Goal: Task Accomplishment & Management: Manage account settings

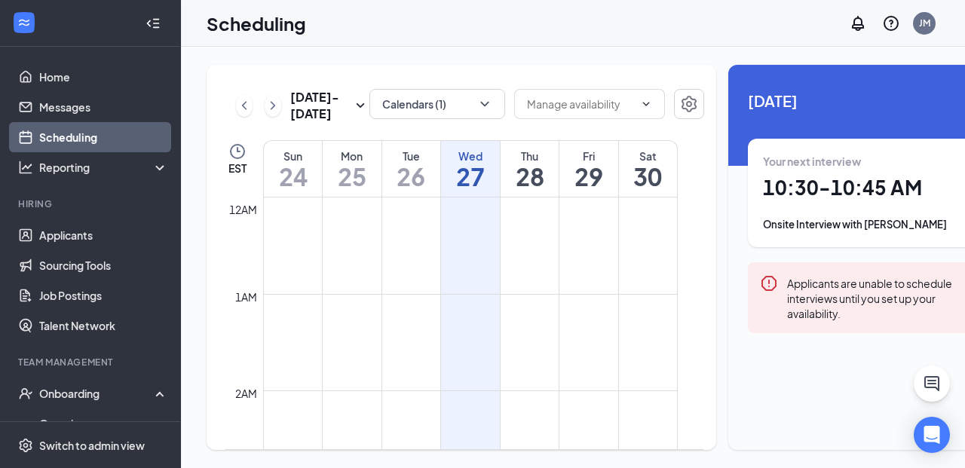
scroll to position [970, 0]
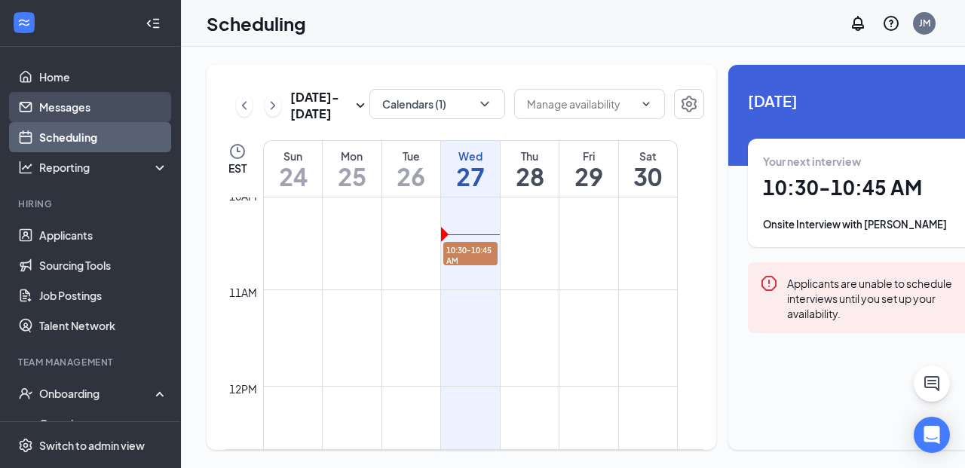
click at [42, 106] on link "Messages" at bounding box center [103, 107] width 129 height 30
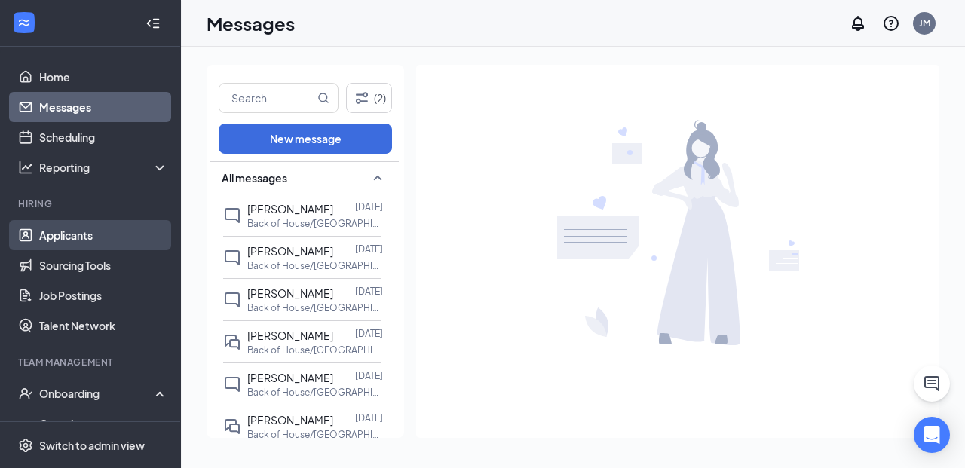
click at [98, 243] on link "Applicants" at bounding box center [103, 235] width 129 height 30
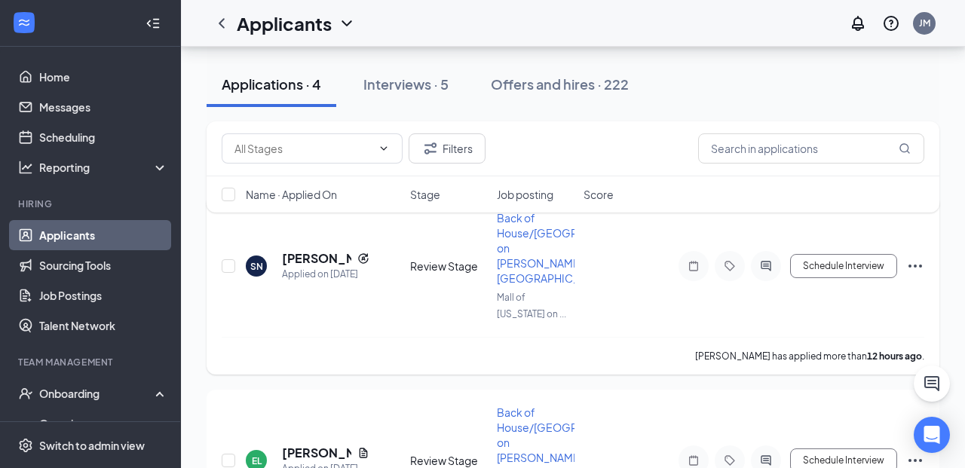
scroll to position [191, 0]
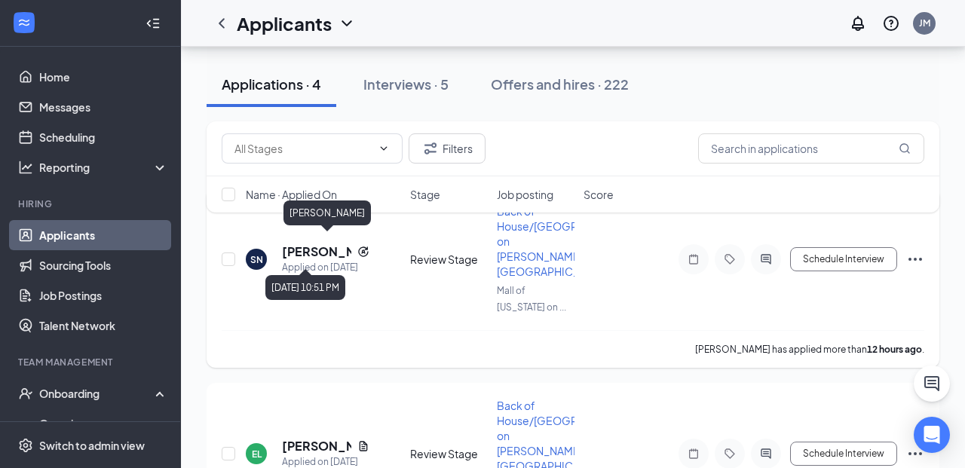
click at [305, 244] on h5 "[PERSON_NAME]" at bounding box center [316, 252] width 69 height 17
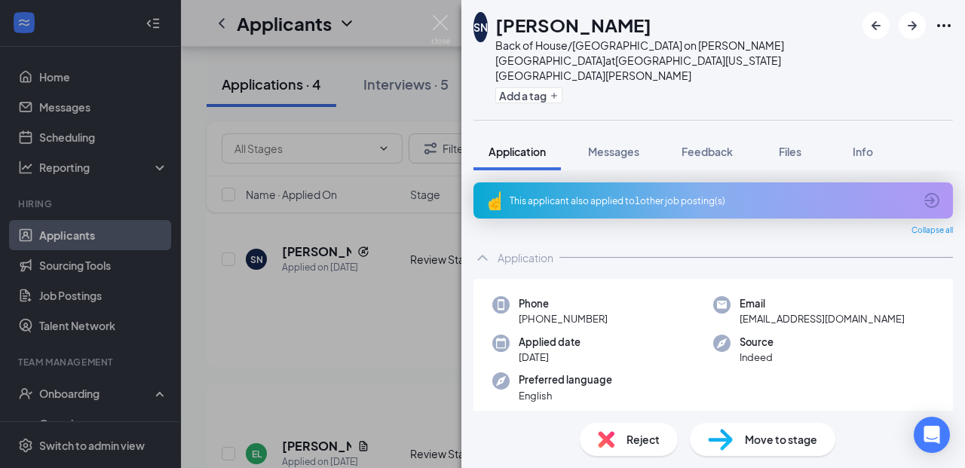
click at [695, 195] on div "This applicant also applied to 1 other job posting(s)" at bounding box center [712, 201] width 404 height 13
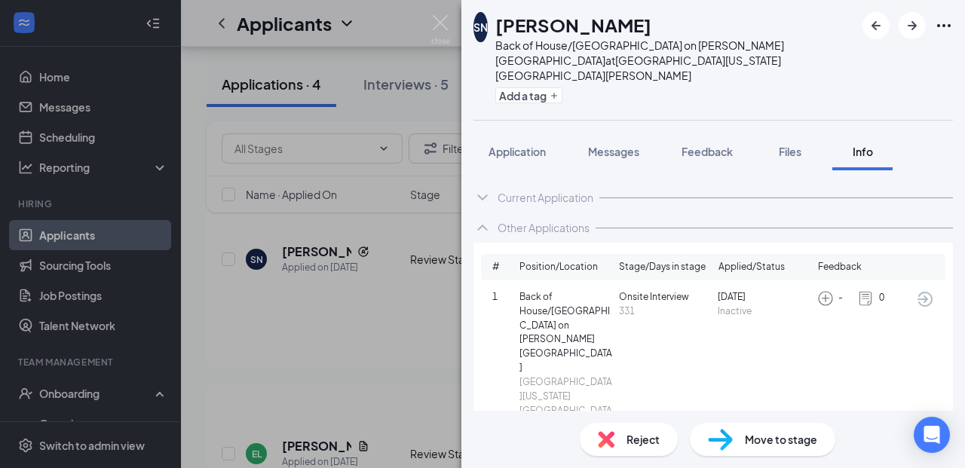
click at [428, 18] on div "SN [PERSON_NAME] Back of House/[GEOGRAPHIC_DATA] on [PERSON_NAME] Drive at [GEO…" at bounding box center [482, 234] width 965 height 468
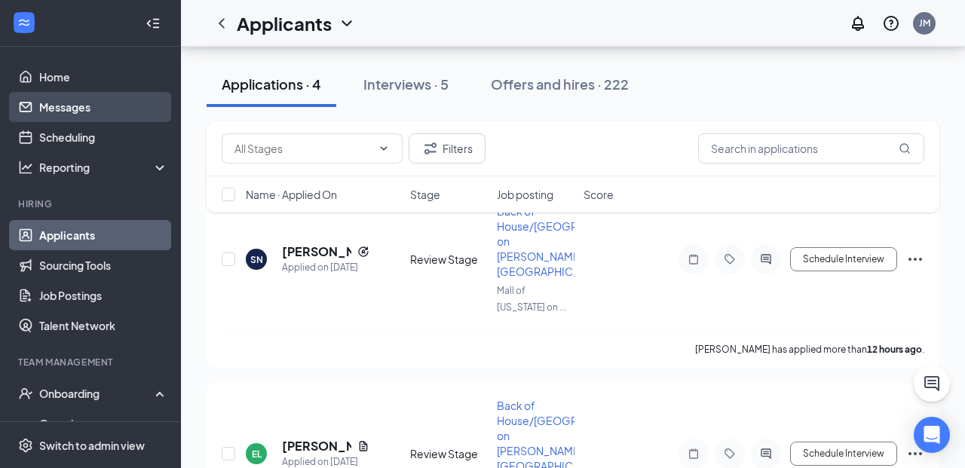
click at [115, 106] on link "Messages" at bounding box center [103, 107] width 129 height 30
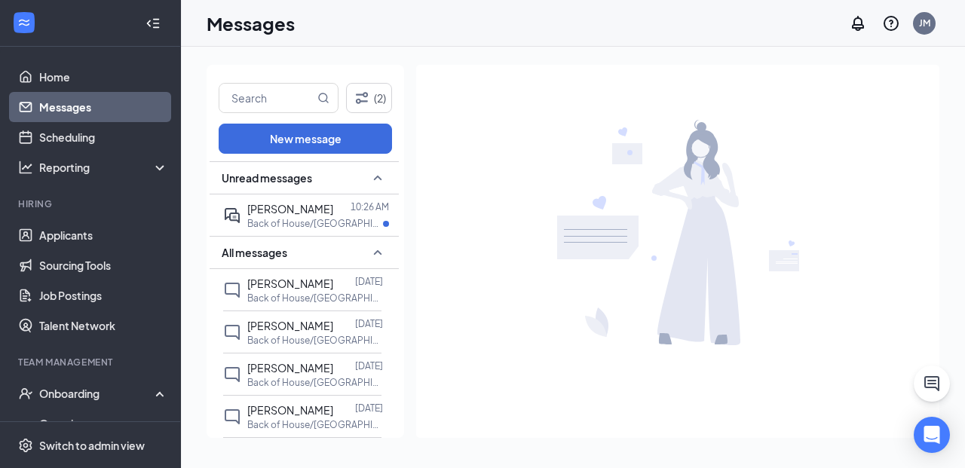
click at [272, 215] on div "[PERSON_NAME]" at bounding box center [290, 209] width 86 height 17
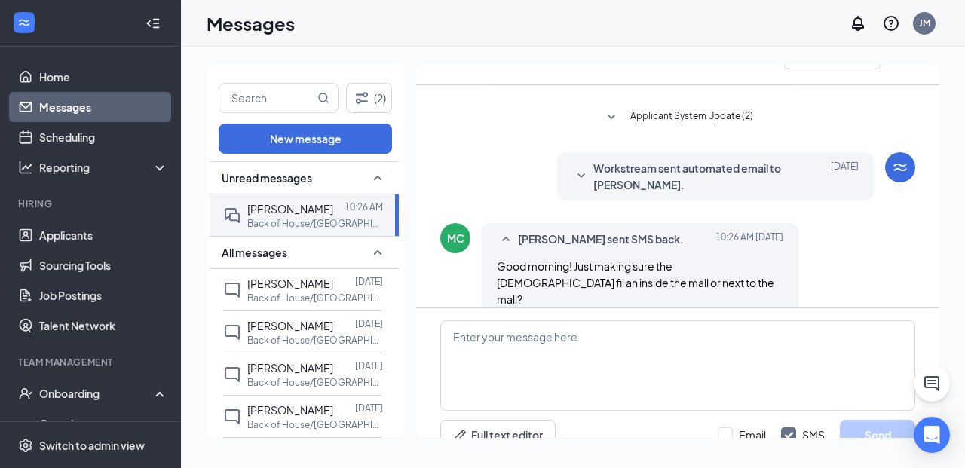
scroll to position [572, 0]
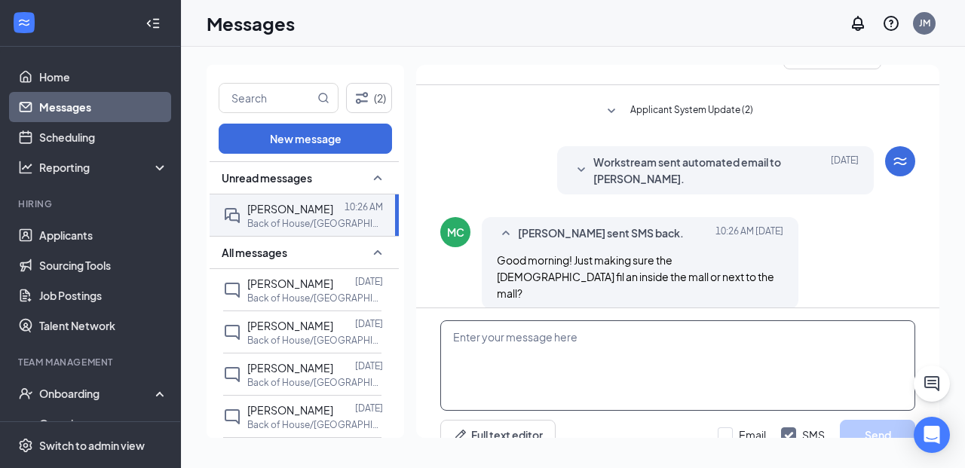
click at [535, 331] on textarea at bounding box center [677, 365] width 475 height 90
type textarea "/"
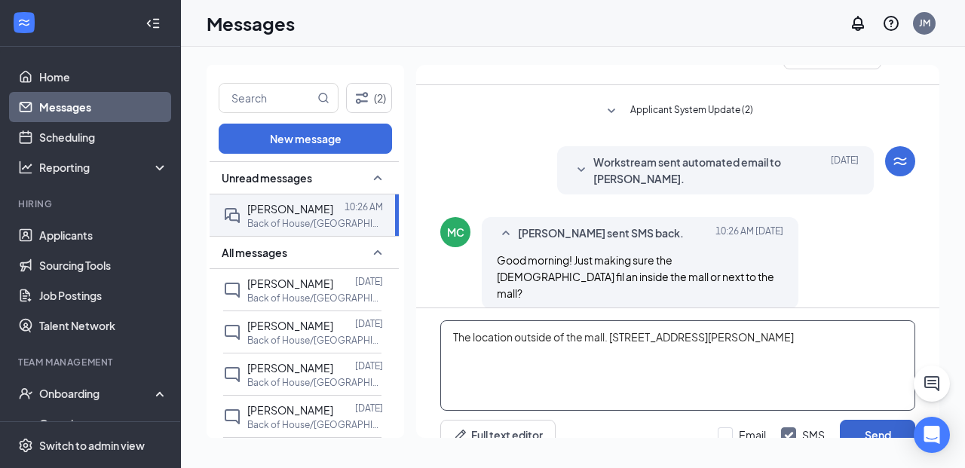
type textarea "The location outside of the mall. [STREET_ADDRESS][PERSON_NAME]"
click at [888, 420] on button "Send" at bounding box center [877, 435] width 75 height 30
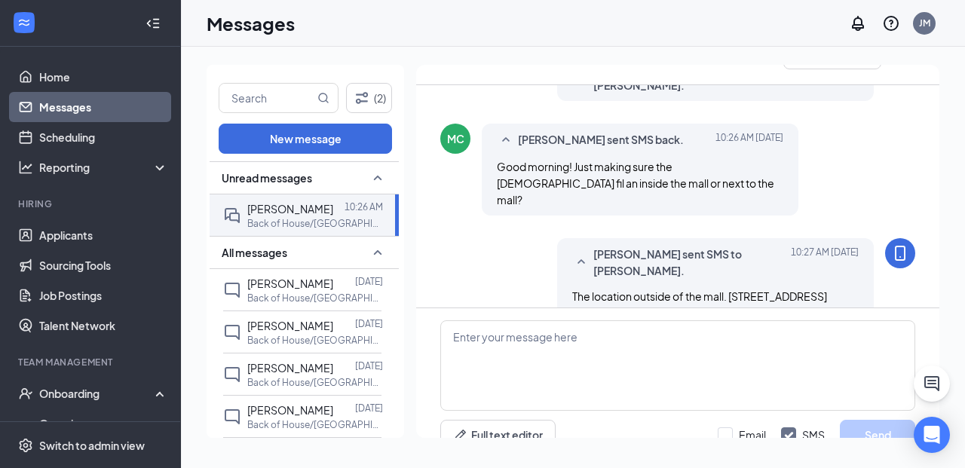
scroll to position [669, 0]
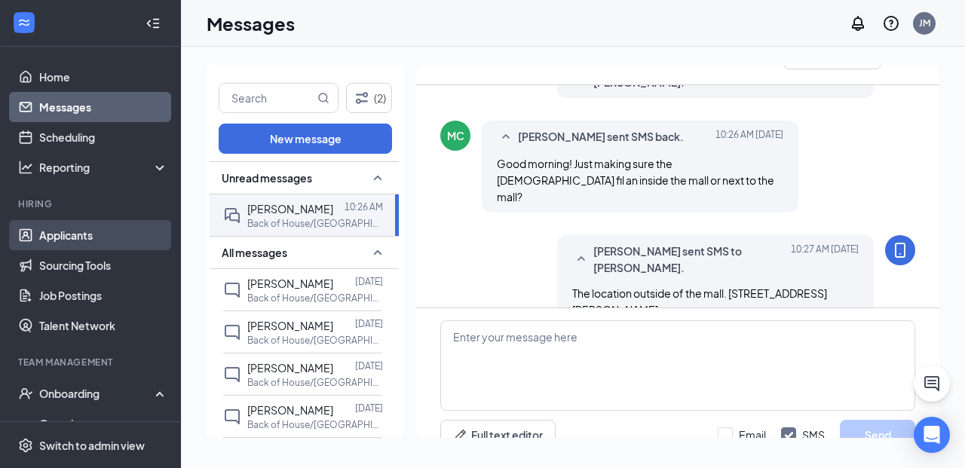
click at [112, 241] on link "Applicants" at bounding box center [103, 235] width 129 height 30
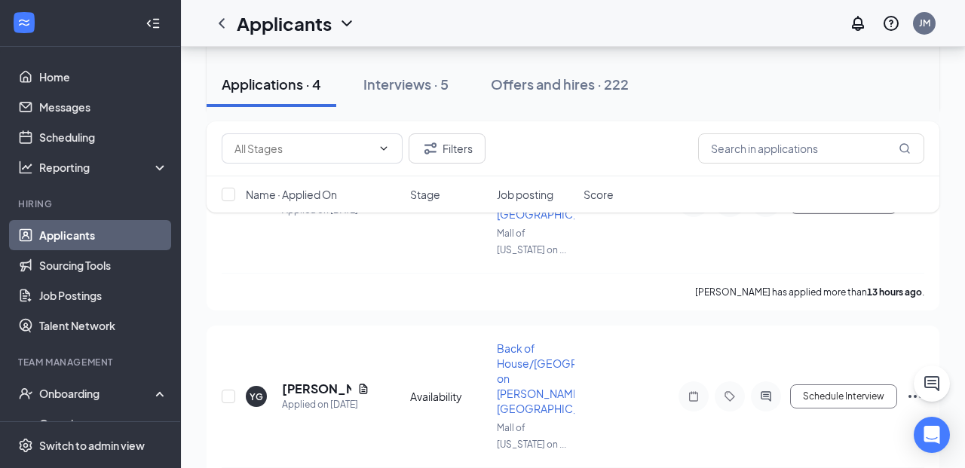
scroll to position [440, 0]
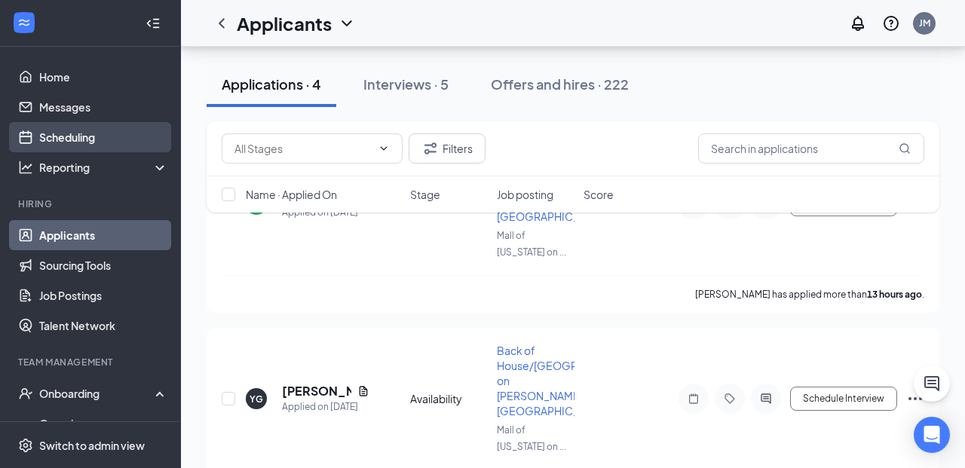
click at [116, 135] on link "Scheduling" at bounding box center [103, 137] width 129 height 30
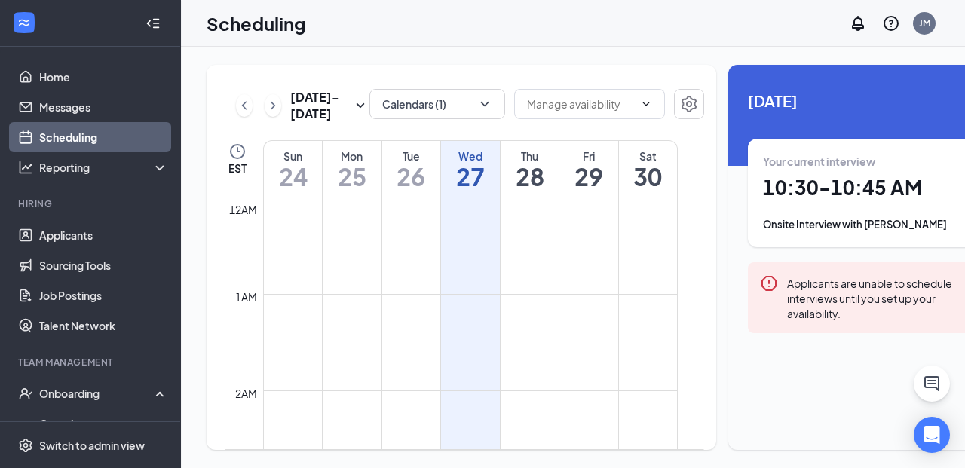
click at [886, 188] on h1 "10:30 - 10:45 AM" at bounding box center [867, 188] width 208 height 26
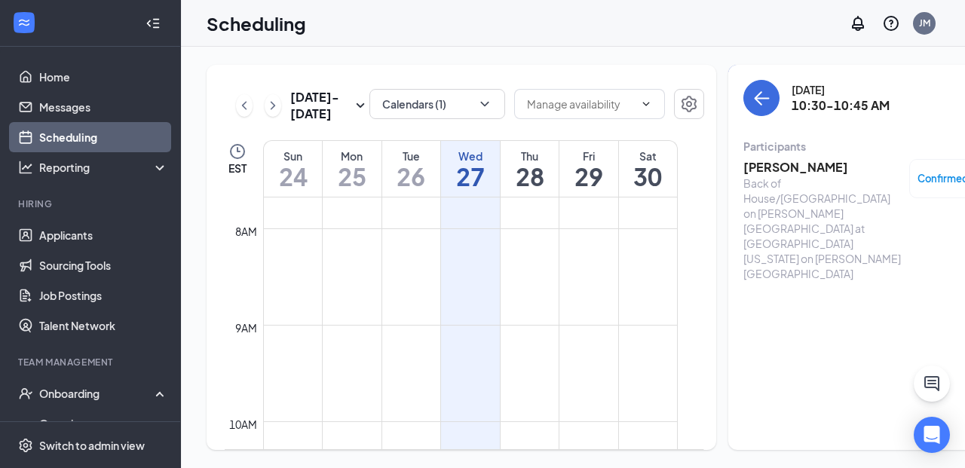
click at [776, 171] on h3 "[PERSON_NAME]" at bounding box center [822, 167] width 158 height 17
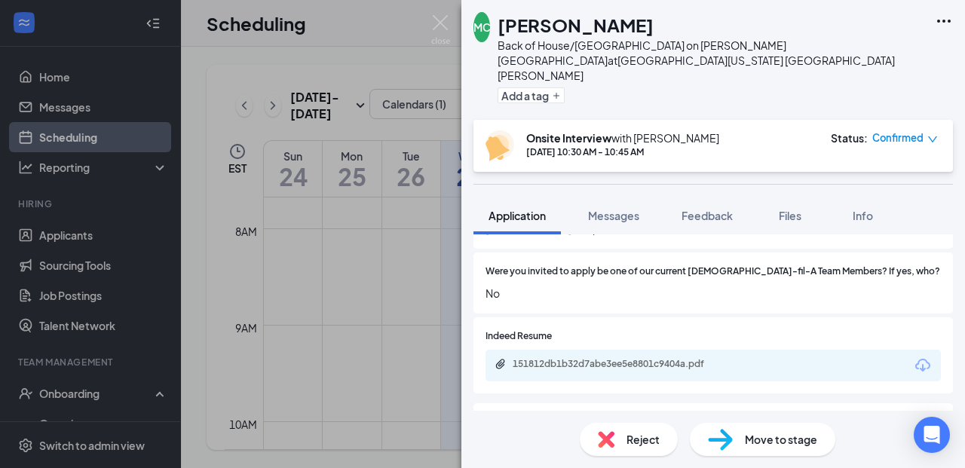
scroll to position [281, 0]
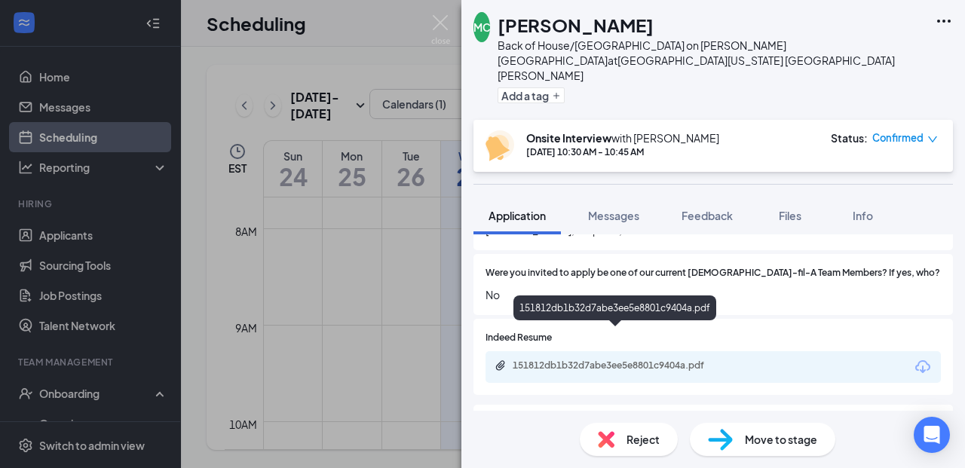
click at [633, 360] on div "151812db1b32d7abe3ee5e8801c9404a.pdf" at bounding box center [618, 366] width 211 height 12
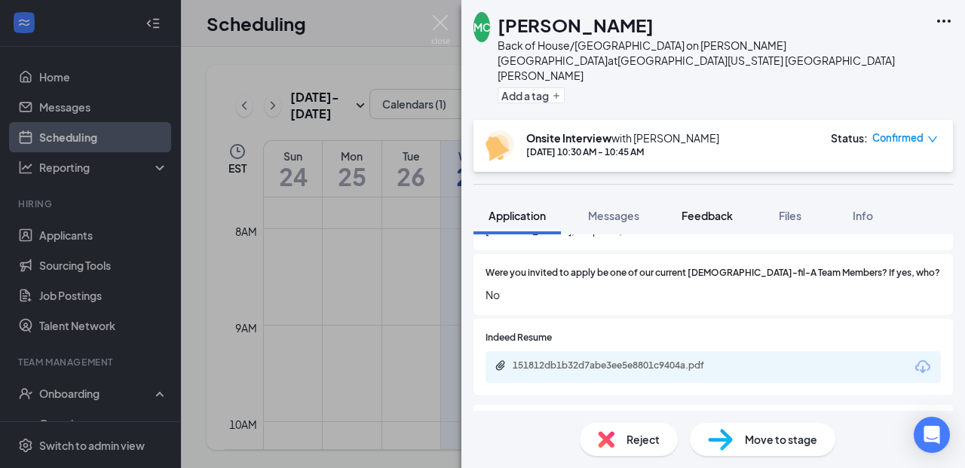
click at [707, 209] on span "Feedback" at bounding box center [707, 216] width 51 height 14
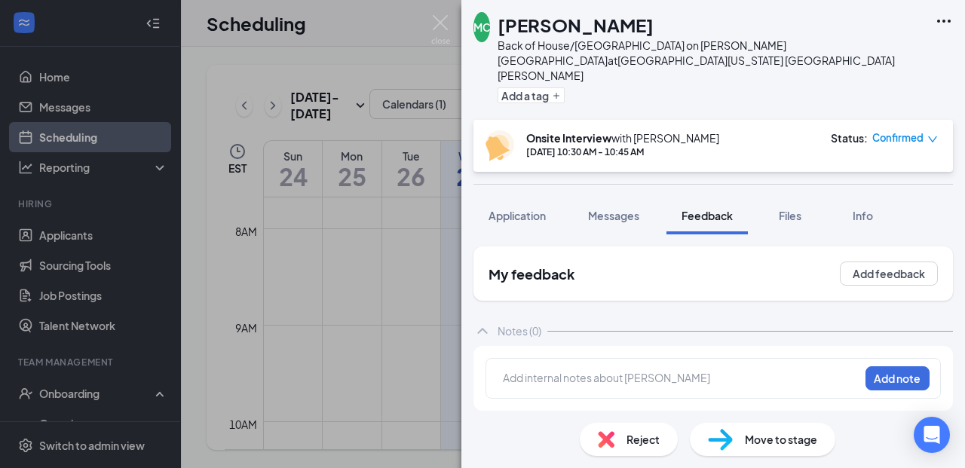
click at [553, 370] on div at bounding box center [681, 378] width 355 height 16
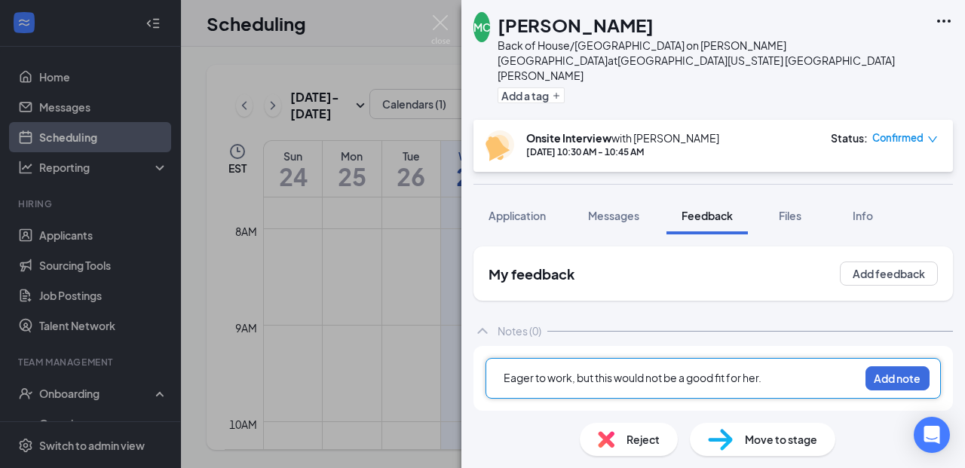
click at [614, 371] on span "Eager to work, but this would not be a good fit for her." at bounding box center [633, 378] width 258 height 14
click at [818, 370] on div "Eager to work, but this position would not be a good fit for her." at bounding box center [681, 378] width 355 height 16
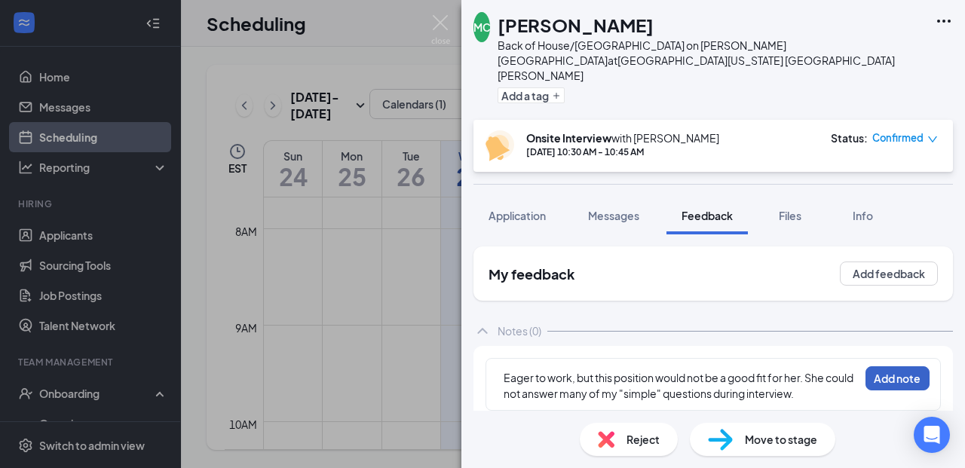
click at [887, 366] on button "Add note" at bounding box center [898, 378] width 64 height 24
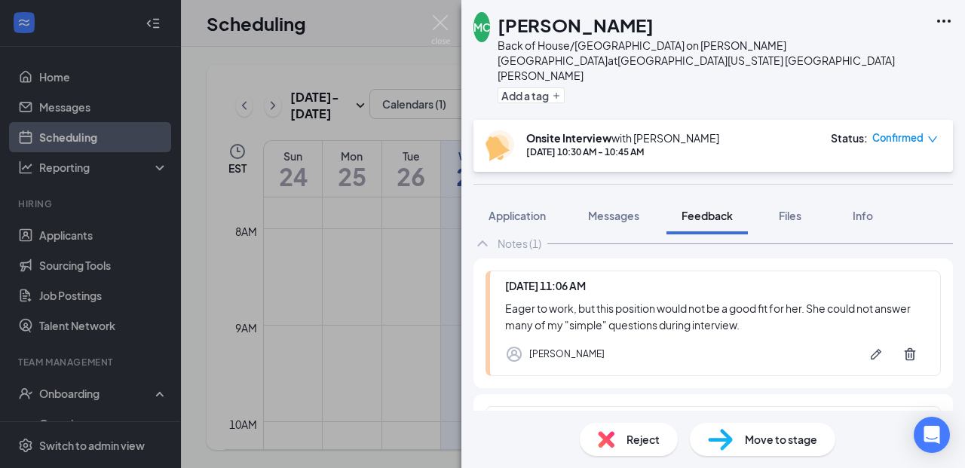
scroll to position [106, 0]
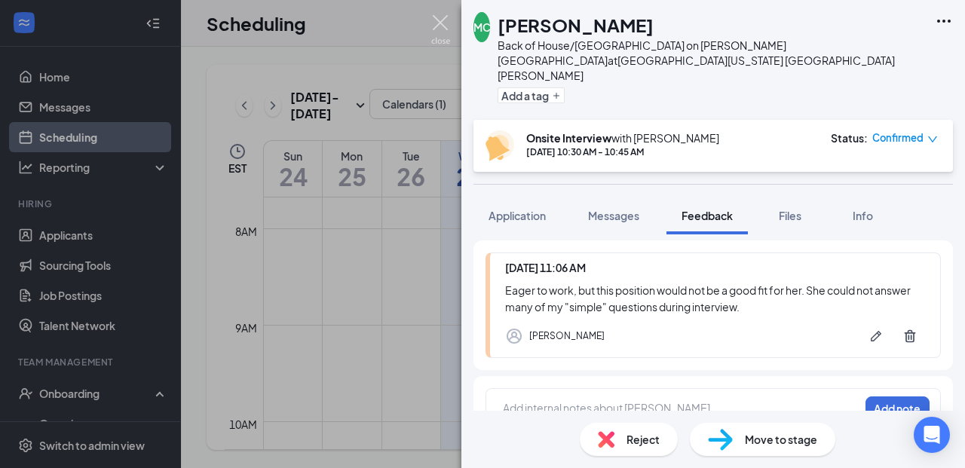
click at [439, 29] on img at bounding box center [440, 29] width 19 height 29
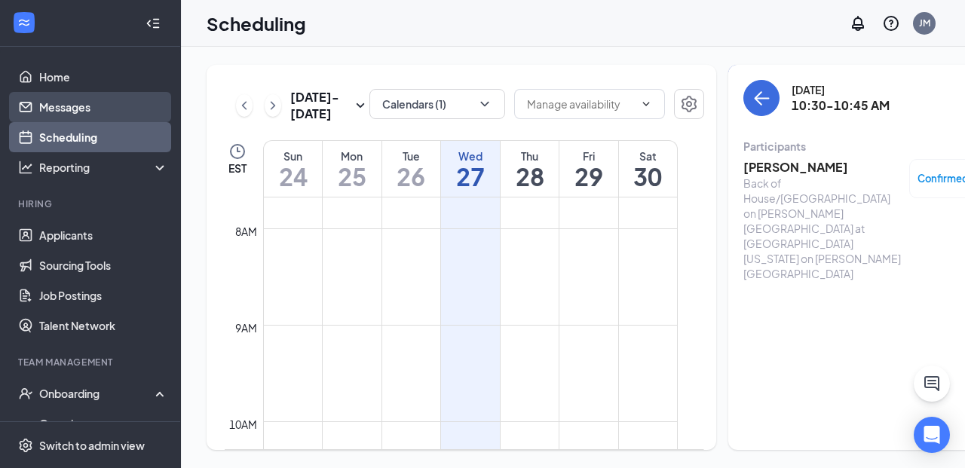
click at [107, 106] on link "Messages" at bounding box center [103, 107] width 129 height 30
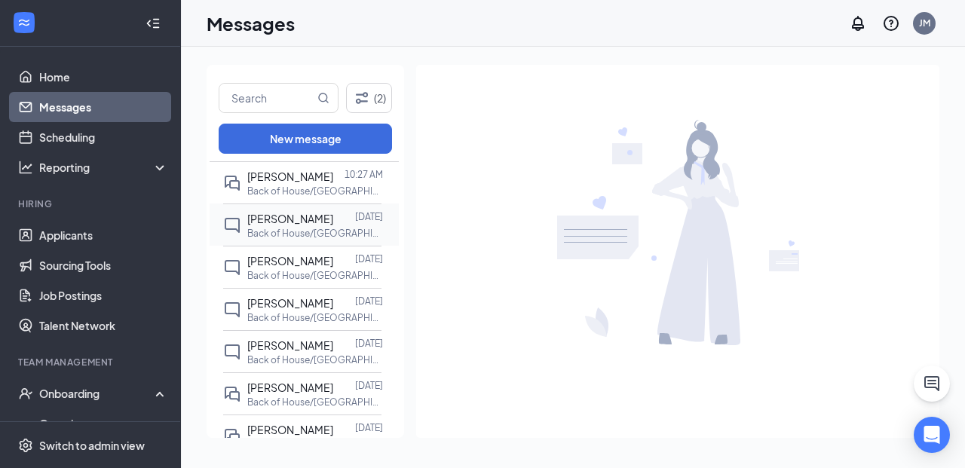
scroll to position [43, 0]
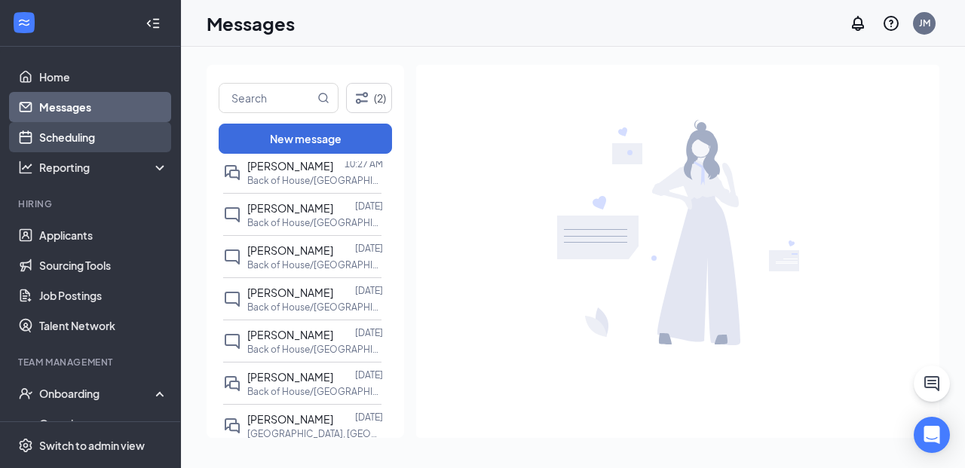
click at [70, 142] on link "Scheduling" at bounding box center [103, 137] width 129 height 30
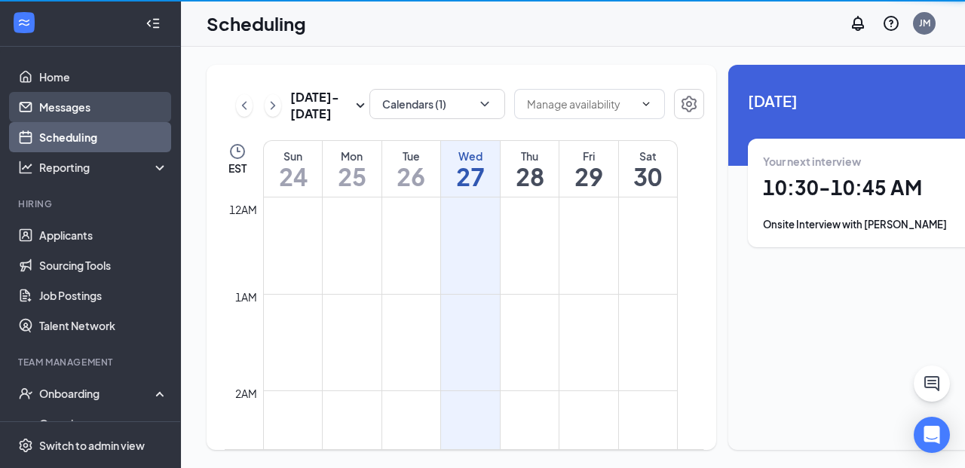
click at [100, 108] on link "Messages" at bounding box center [103, 107] width 129 height 30
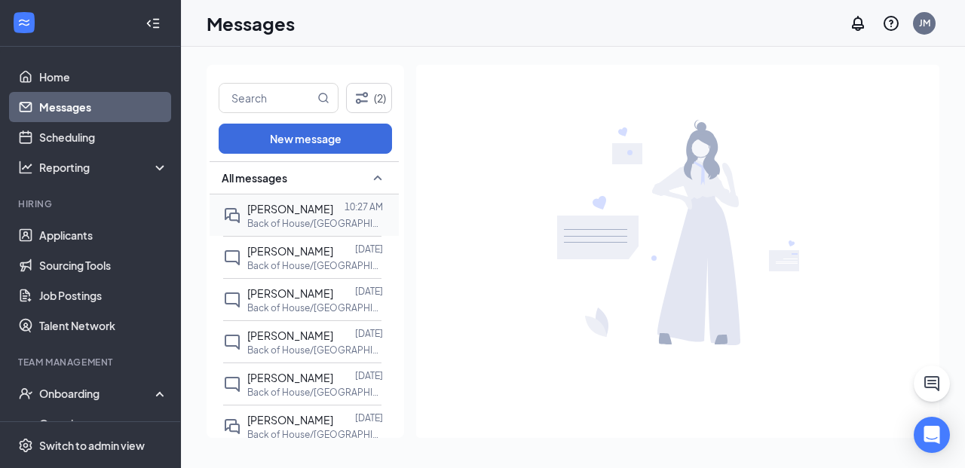
click at [274, 195] on div "[PERSON_NAME] 10:27 AM Back of House/[GEOGRAPHIC_DATA] on [PERSON_NAME][GEOGRAP…" at bounding box center [302, 215] width 158 height 41
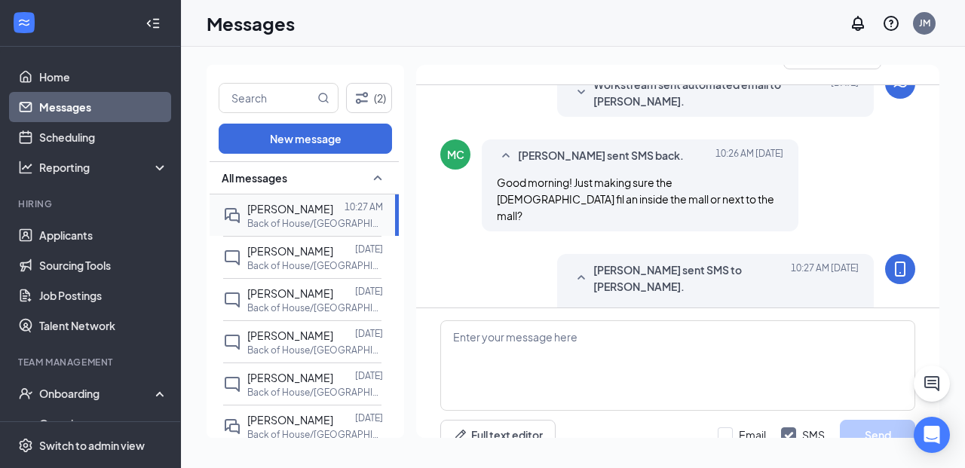
scroll to position [572, 0]
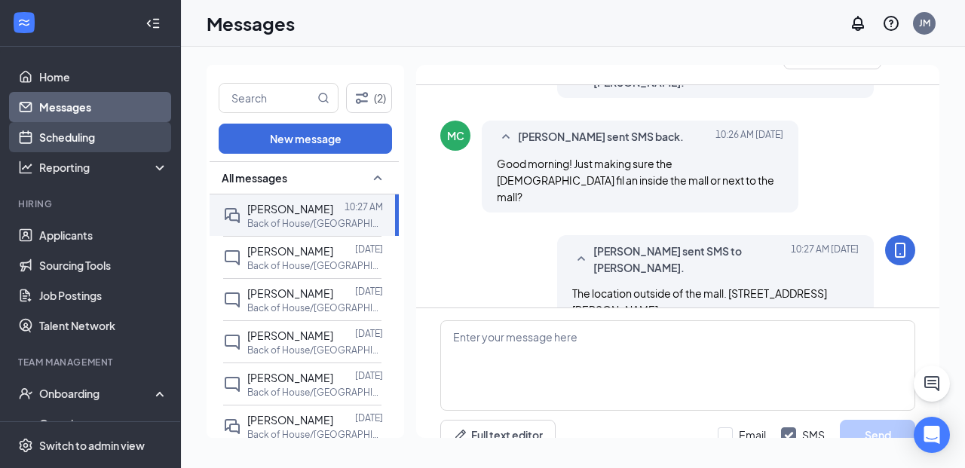
click at [54, 147] on link "Scheduling" at bounding box center [103, 137] width 129 height 30
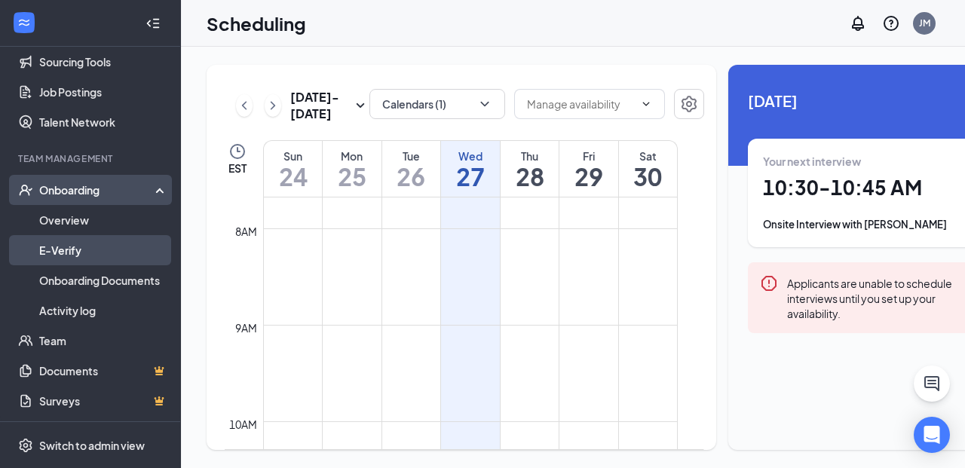
scroll to position [204, 0]
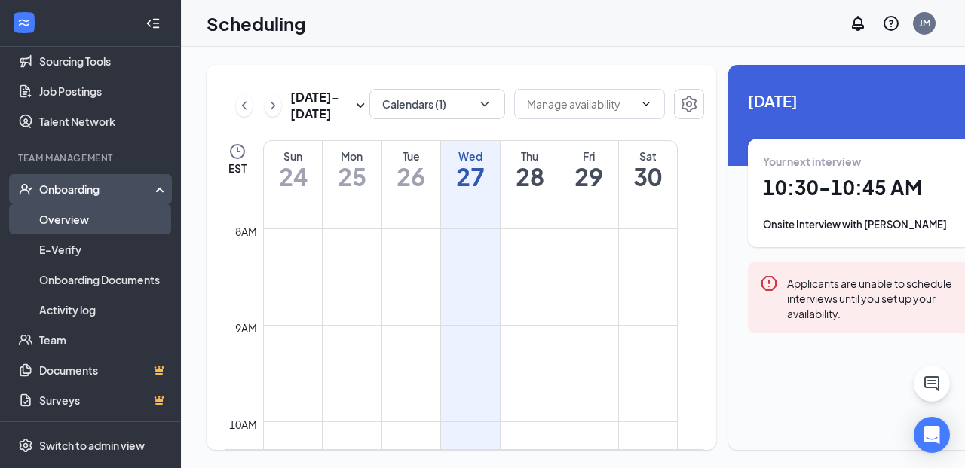
click at [99, 219] on link "Overview" at bounding box center [103, 219] width 129 height 30
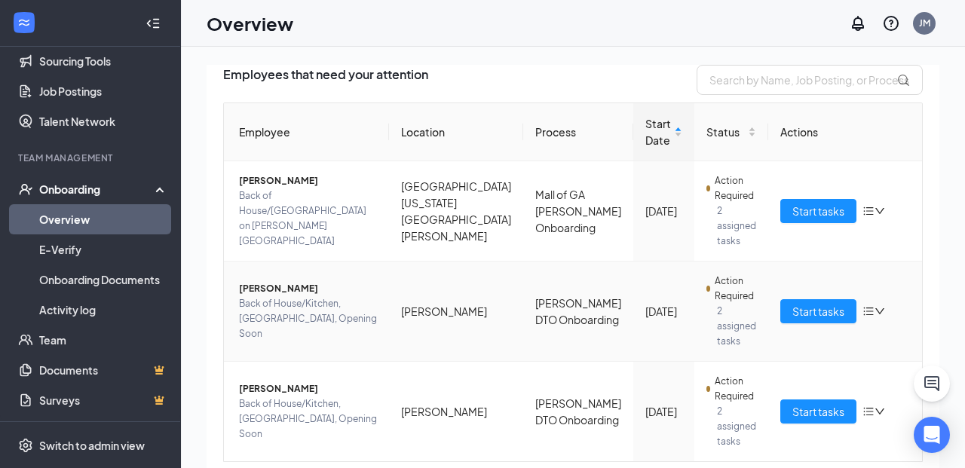
scroll to position [110, 0]
